Goal: Information Seeking & Learning: Find specific fact

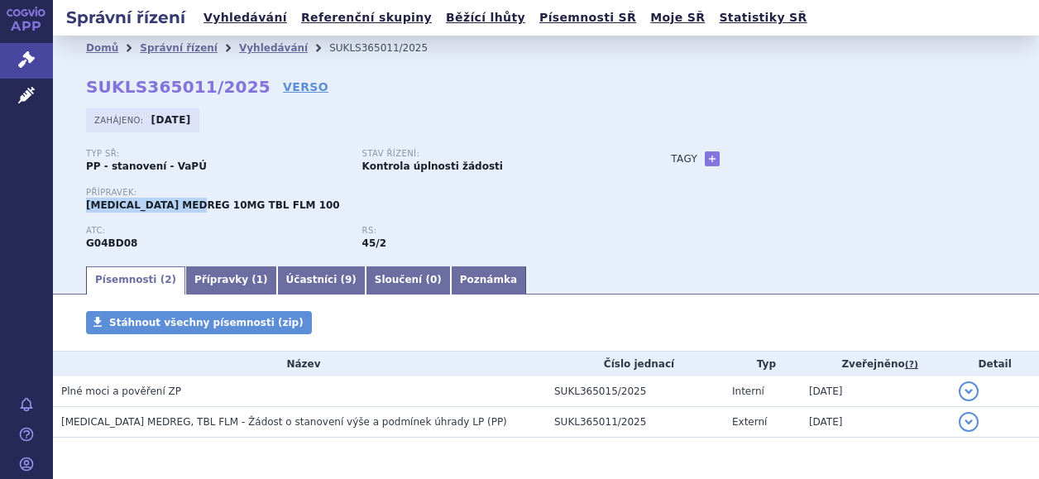
drag, startPoint x: 83, startPoint y: 206, endPoint x: 190, endPoint y: 209, distance: 107.6
click at [190, 209] on div "Domů Správní řízení Vyhledávání SUKLS365011/2025 SUKLS365011/2025 VERSO [GEOGRA…" at bounding box center [546, 161] width 986 height 203
copy span "[MEDICAL_DATA] MEDREG"
click at [172, 47] on link "Správní řízení" at bounding box center [179, 48] width 78 height 12
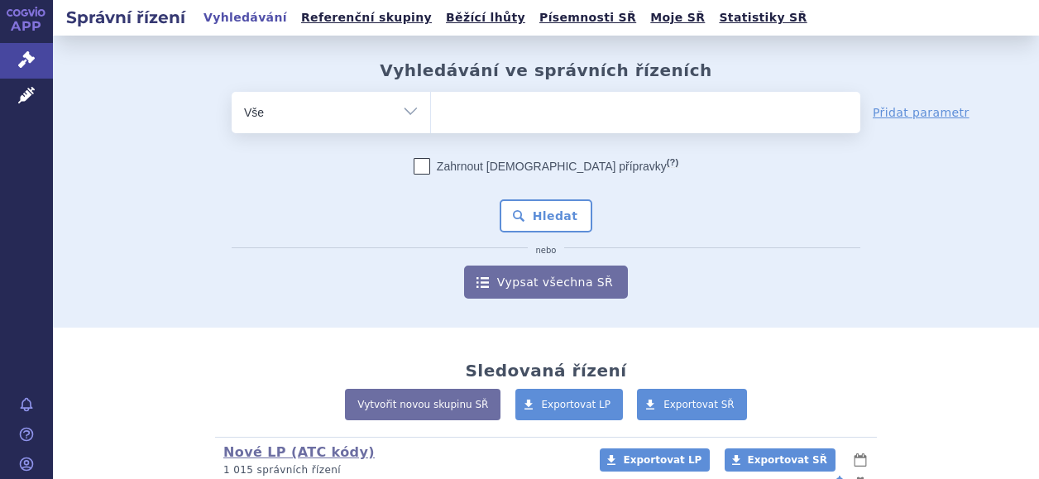
click at [353, 127] on select "Vše Spisová značka Typ SŘ Přípravek/SUKL kód Účastník/Držitel" at bounding box center [331, 110] width 199 height 37
select select "filter-product"
click at [232, 92] on select "Vše Spisová značka Typ SŘ Přípravek/SUKL kód Účastník/Držitel" at bounding box center [331, 110] width 199 height 37
click at [498, 112] on ul at bounding box center [645, 109] width 429 height 35
click at [431, 112] on select at bounding box center [430, 111] width 1 height 41
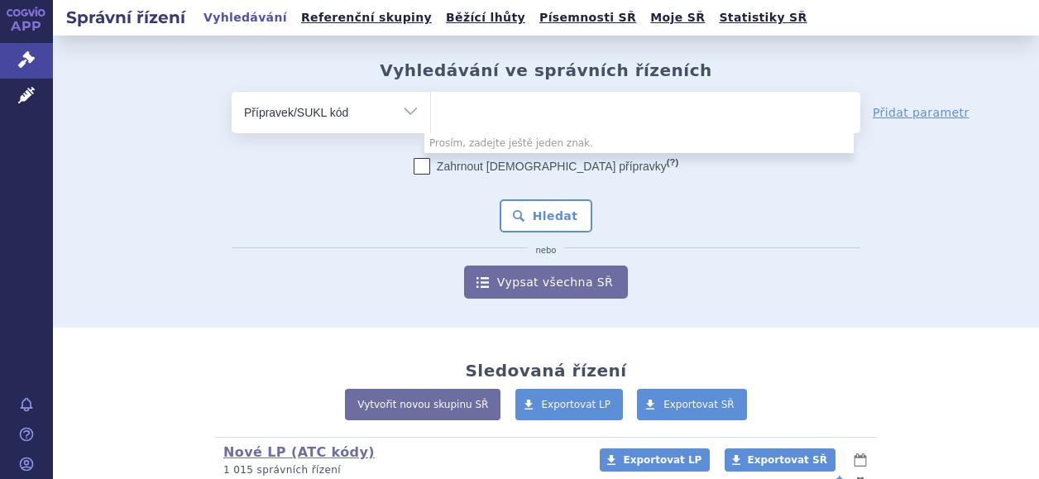
paste input "[MEDICAL_DATA] MEDREG"
type input "[MEDICAL_DATA] MEDREG"
select select "[MEDICAL_DATA] MEDREG"
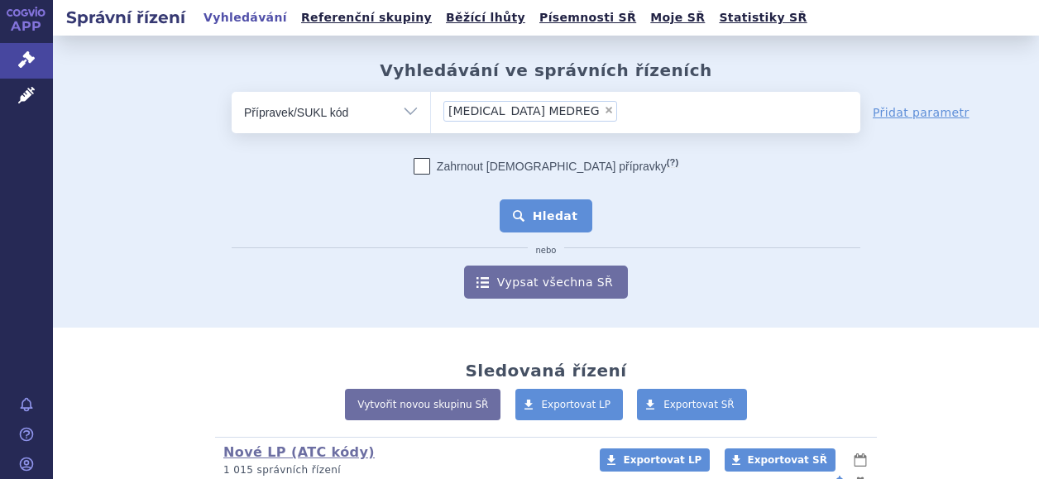
click at [549, 208] on button "Hledat" at bounding box center [546, 215] width 93 height 33
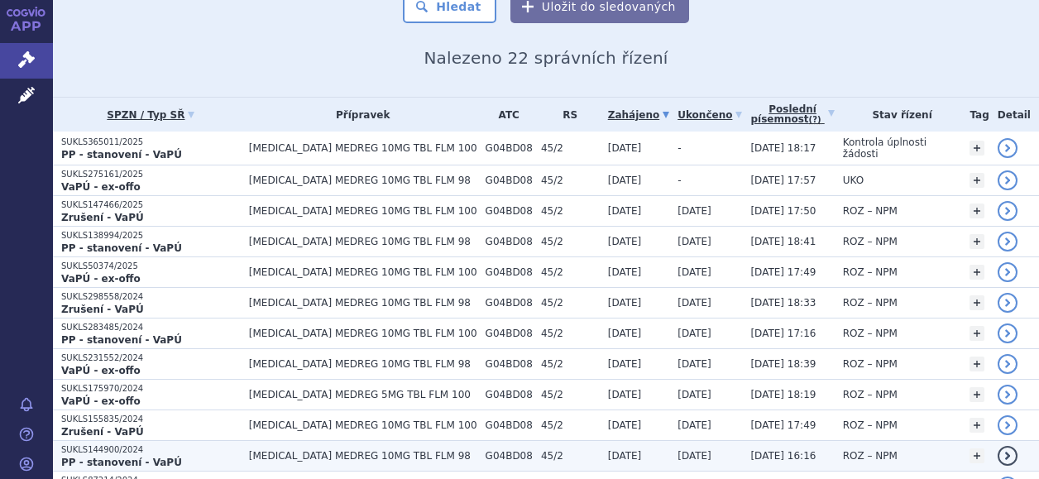
scroll to position [165, 0]
